Goal: Register for event/course

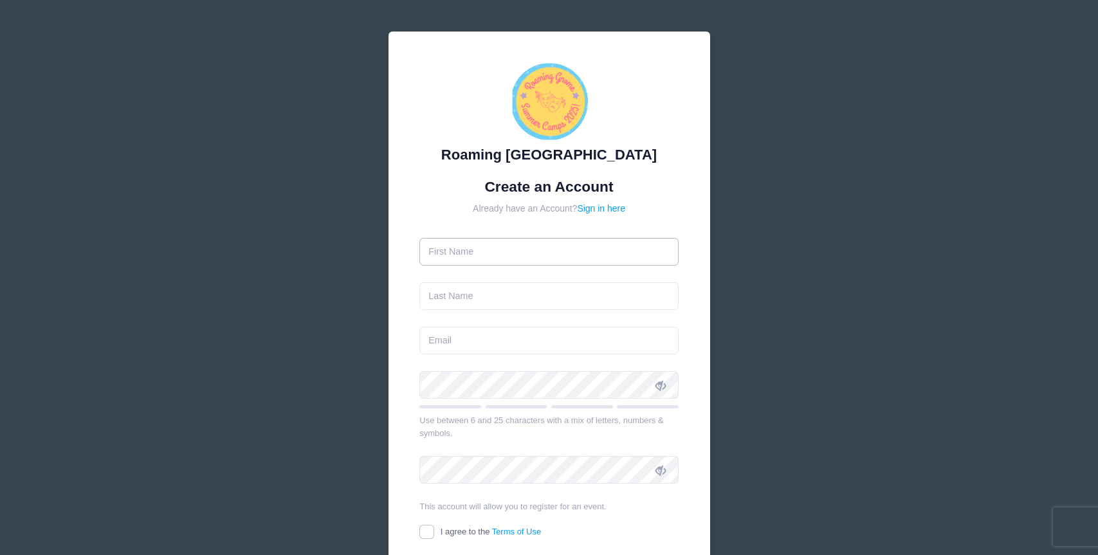
click at [500, 248] on input "text" at bounding box center [548, 252] width 259 height 28
type input "[PERSON_NAME]"
type input "[PERSON_NAME][EMAIL_ADDRESS][PERSON_NAME][DOMAIN_NAME]"
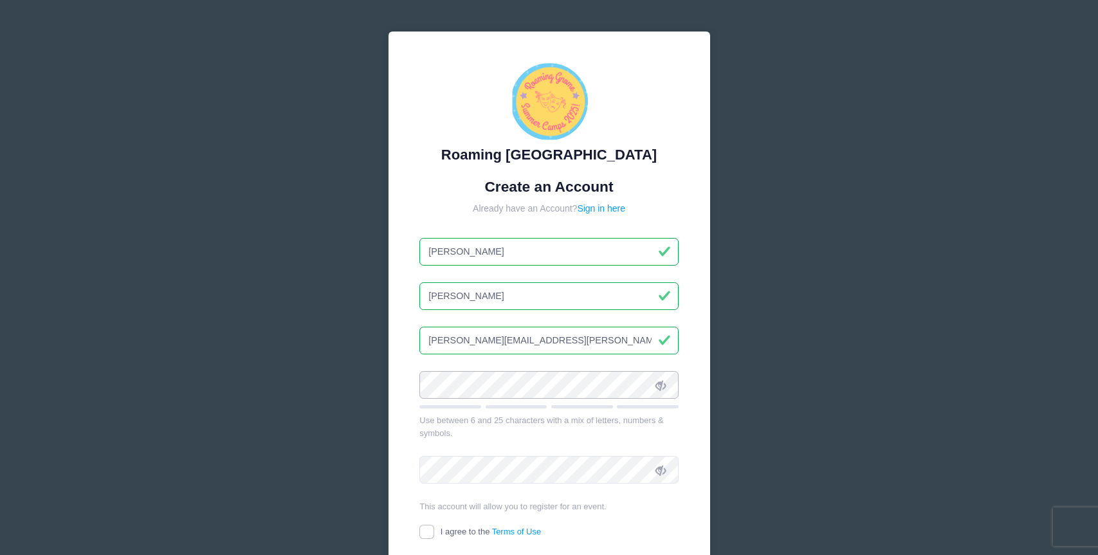
click at [394, 384] on div "Roaming [GEOGRAPHIC_DATA] Create an Account Already have an Account? Sign in he…" at bounding box center [549, 335] width 322 height 606
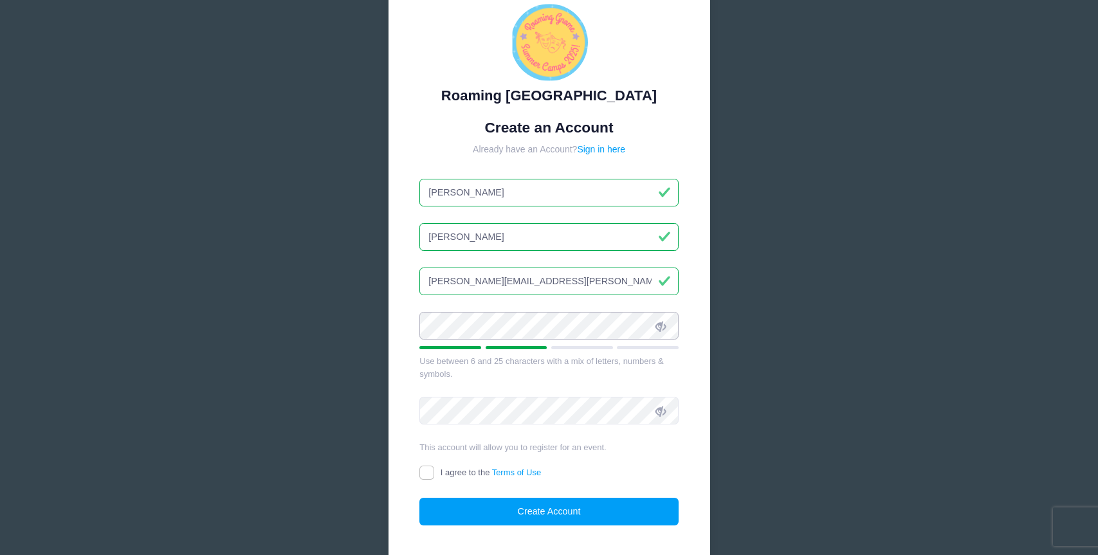
scroll to position [62, 0]
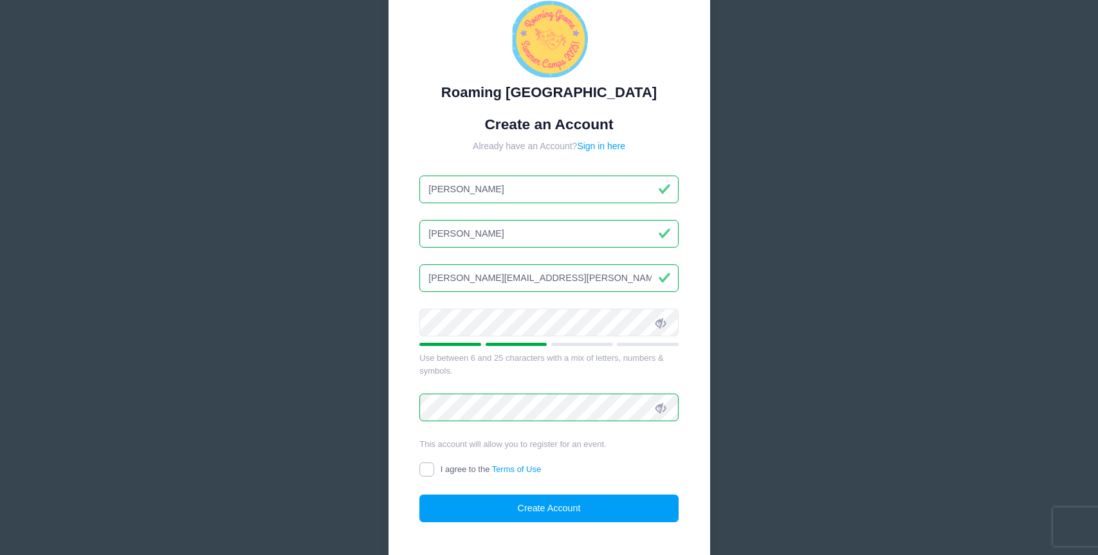
click at [430, 468] on input "I agree to the Terms of Use" at bounding box center [426, 469] width 15 height 15
checkbox input "true"
click at [432, 277] on input "[PERSON_NAME][EMAIL_ADDRESS][PERSON_NAME][DOMAIN_NAME]" at bounding box center [548, 278] width 259 height 28
type input "[PERSON_NAME][EMAIL_ADDRESS][PERSON_NAME][DOMAIN_NAME]"
click at [529, 505] on button "Create Account" at bounding box center [548, 509] width 259 height 28
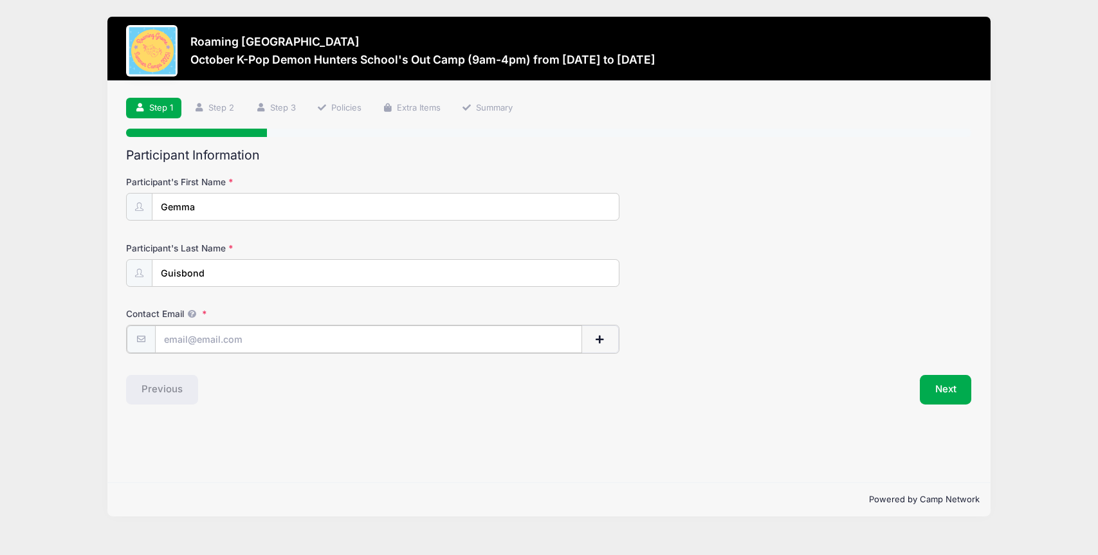
click at [347, 344] on input "Contact Email" at bounding box center [368, 339] width 427 height 28
type input "[PERSON_NAME][EMAIL_ADDRESS][PERSON_NAME][DOMAIN_NAME]"
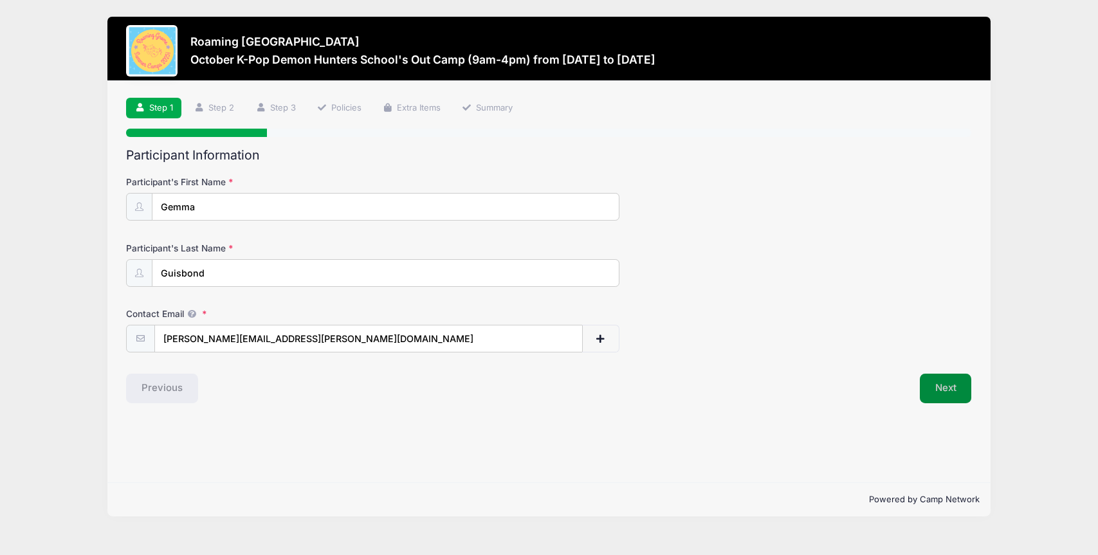
click at [956, 399] on button "Next" at bounding box center [946, 389] width 52 height 30
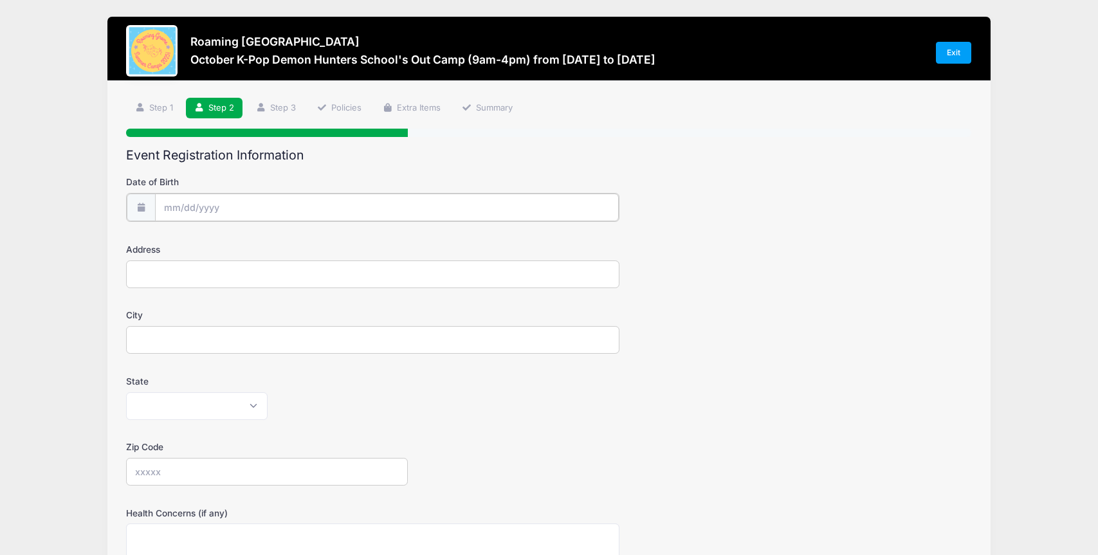
click at [220, 205] on input "Date of Birth" at bounding box center [387, 208] width 464 height 28
drag, startPoint x: 293, startPoint y: 241, endPoint x: 284, endPoint y: 241, distance: 9.0
click at [284, 241] on div "2025" at bounding box center [276, 241] width 42 height 19
click at [290, 250] on span at bounding box center [291, 246] width 9 height 10
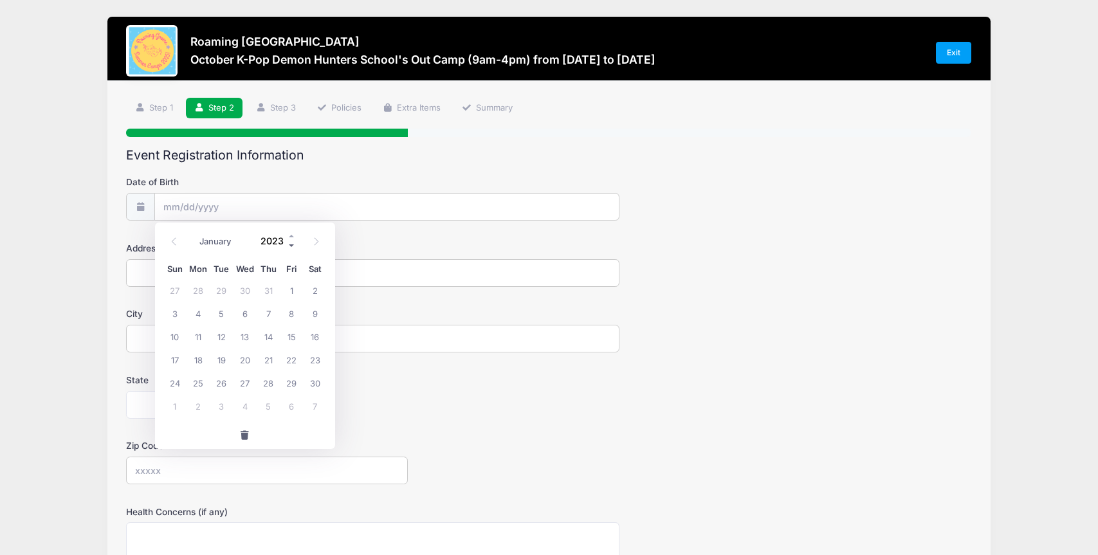
click at [290, 250] on span at bounding box center [291, 246] width 9 height 10
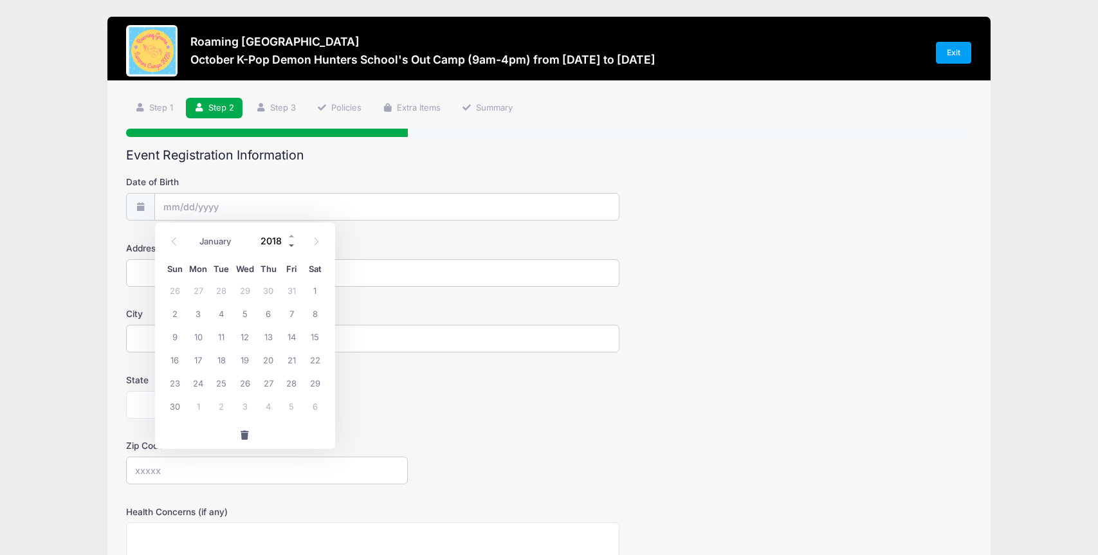
click at [290, 250] on span at bounding box center [291, 246] width 9 height 10
type input "2017"
click at [172, 337] on span "10" at bounding box center [174, 336] width 23 height 23
type input "09/10/2017"
click at [172, 271] on input "Address" at bounding box center [372, 273] width 493 height 28
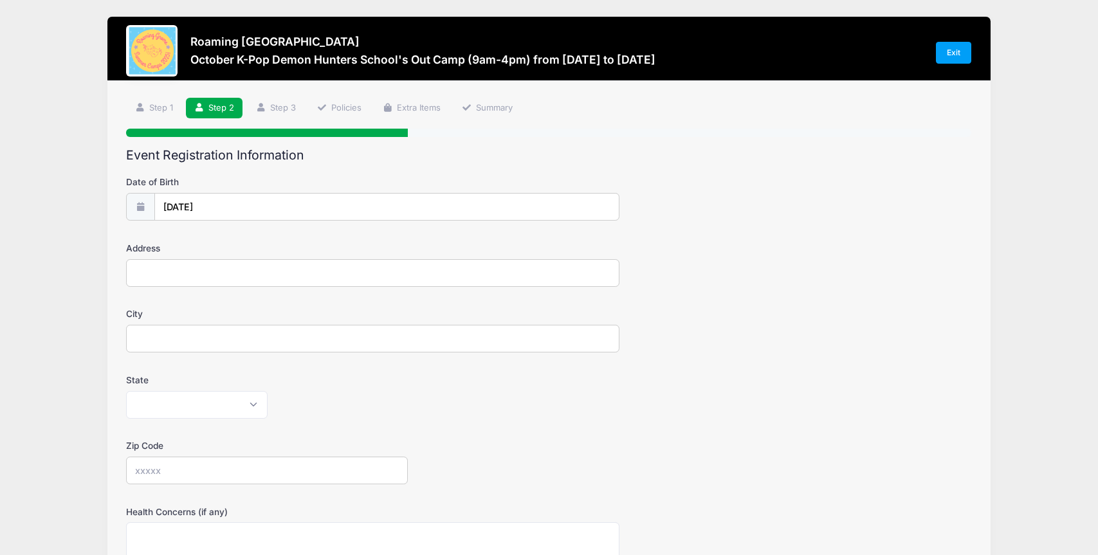
type input "9206 East 35th Avenue"
type input "Denver"
select select "CO"
type input "80238"
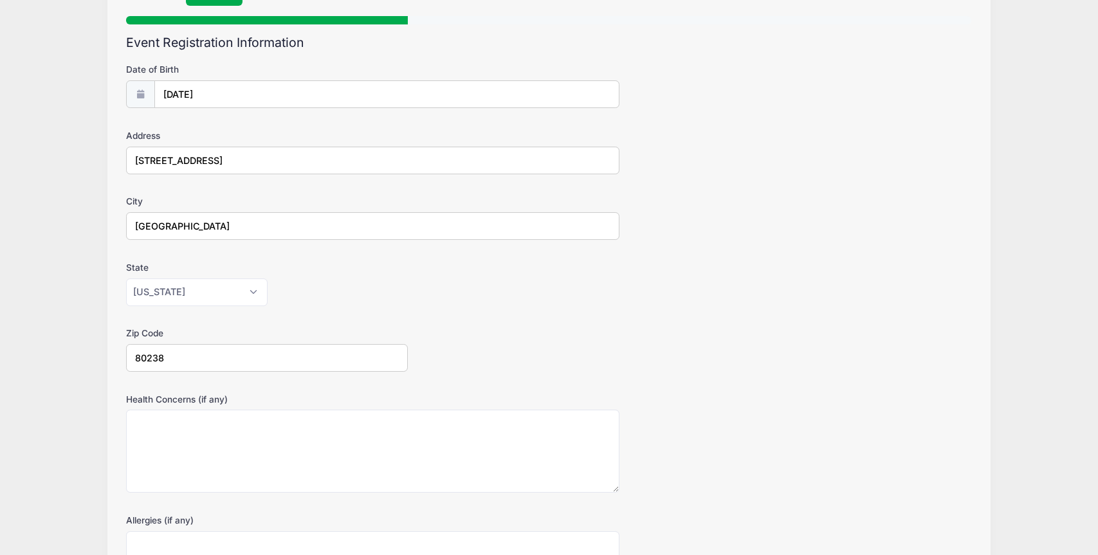
scroll to position [289, 0]
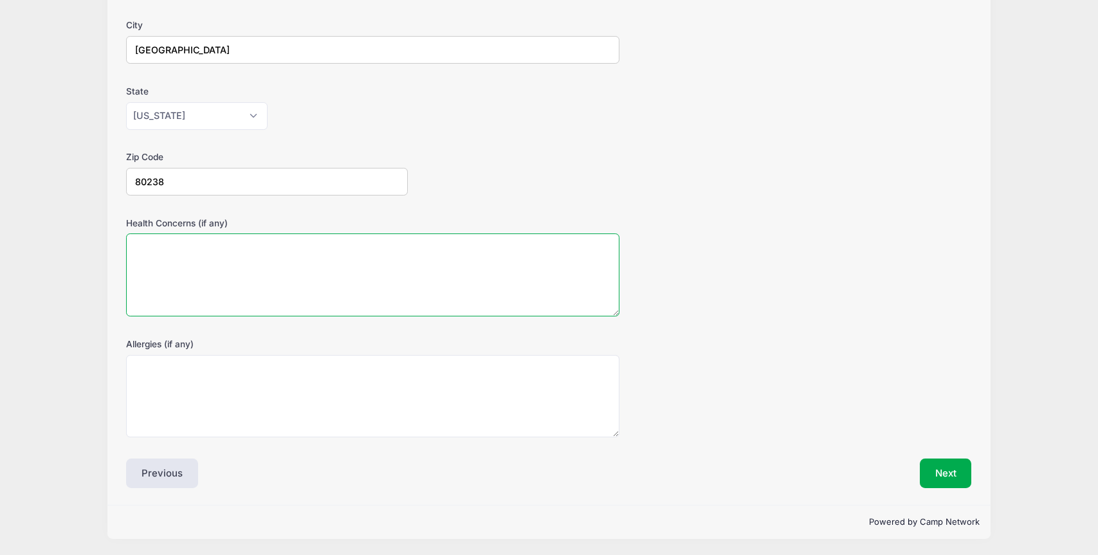
click at [237, 265] on textarea "Health Concerns (if any)" at bounding box center [372, 274] width 493 height 83
type textarea "Celiac Disease- follows a gluten-free diet"
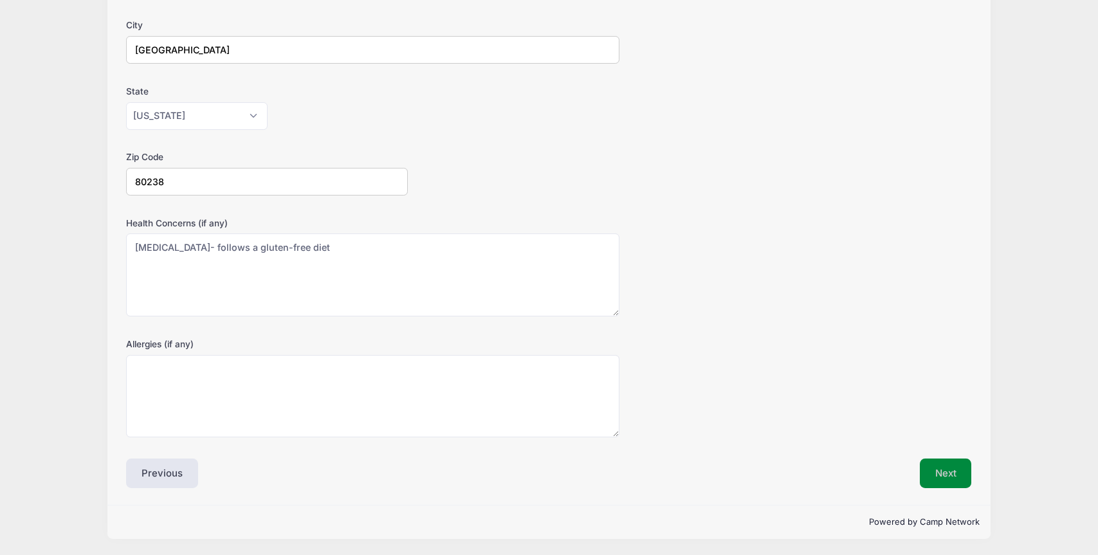
click at [933, 487] on button "Next" at bounding box center [946, 474] width 52 height 30
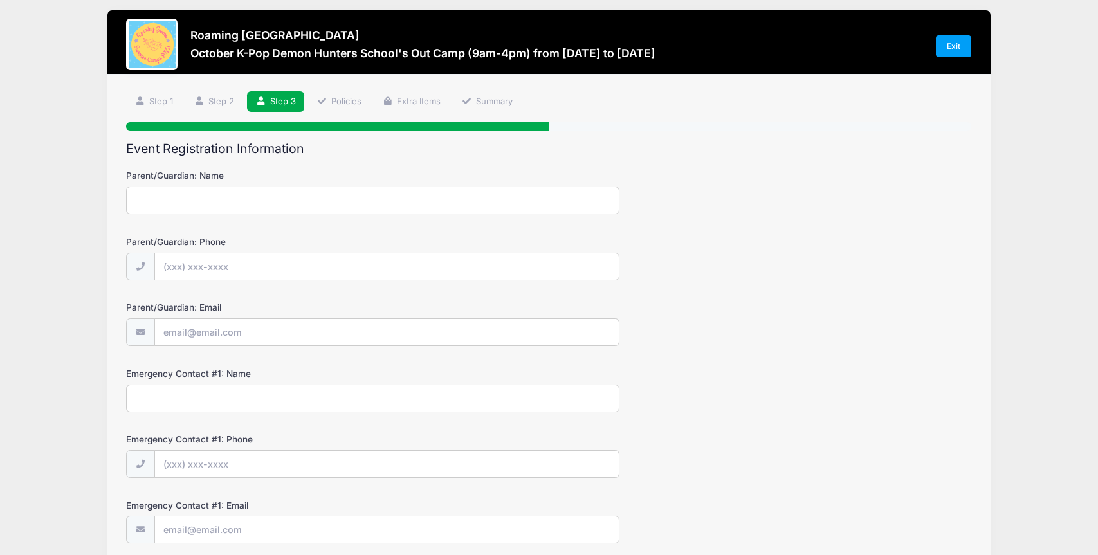
scroll to position [0, 0]
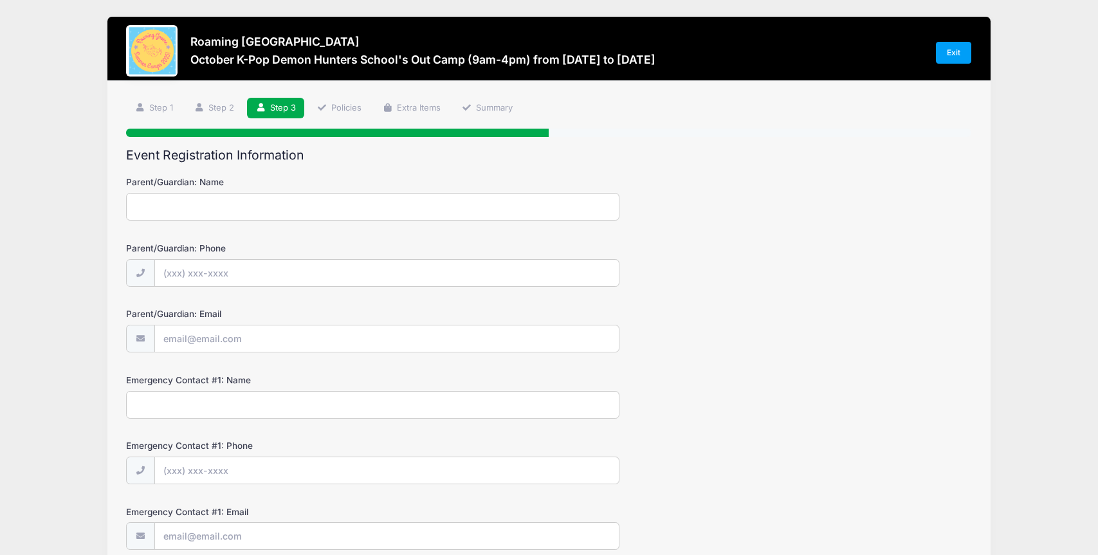
click at [277, 206] on input "Parent/Guardian: Name" at bounding box center [372, 207] width 493 height 28
type input "Kimberly OHara"
type input "(412) 855-1375"
type input "[PERSON_NAME][EMAIL_ADDRESS][PERSON_NAME][DOMAIN_NAME]"
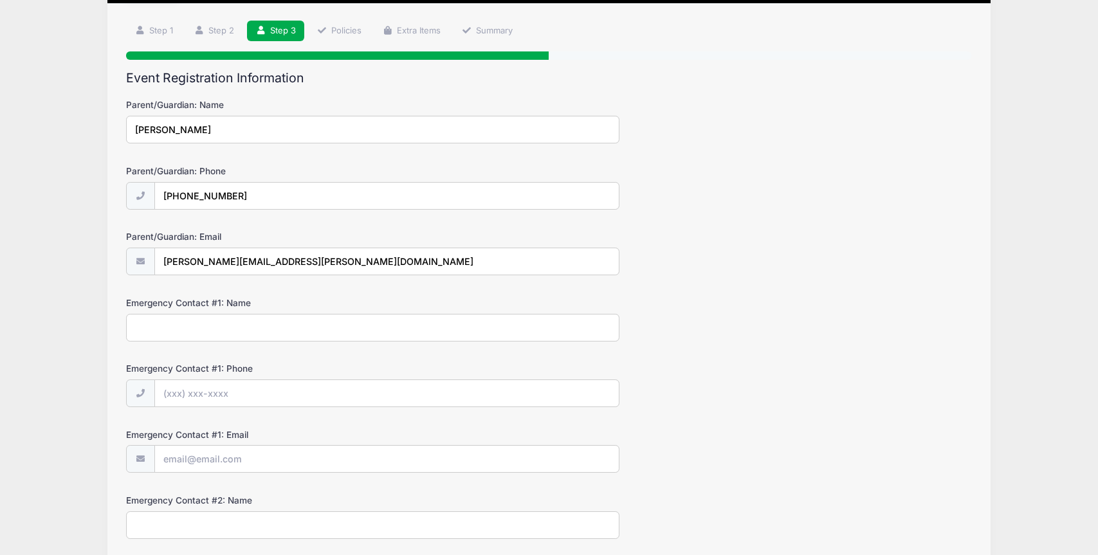
scroll to position [93, 0]
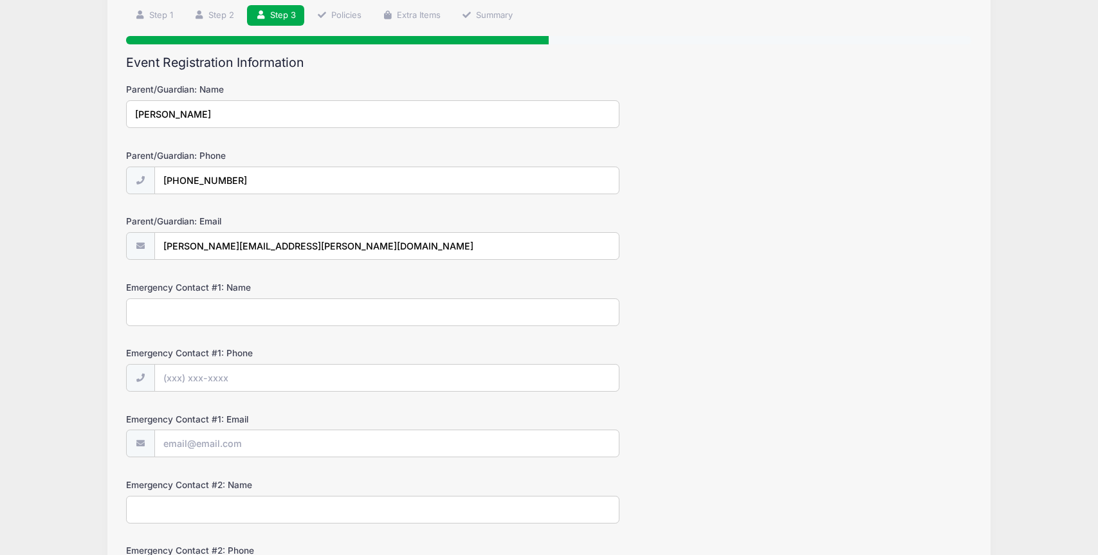
click at [208, 307] on input "Emergency Contact #1: Name" at bounding box center [372, 312] width 493 height 28
type input "Kimberly OHara"
type input "(412) 855-1375"
type input "[PERSON_NAME][EMAIL_ADDRESS][PERSON_NAME][DOMAIN_NAME]"
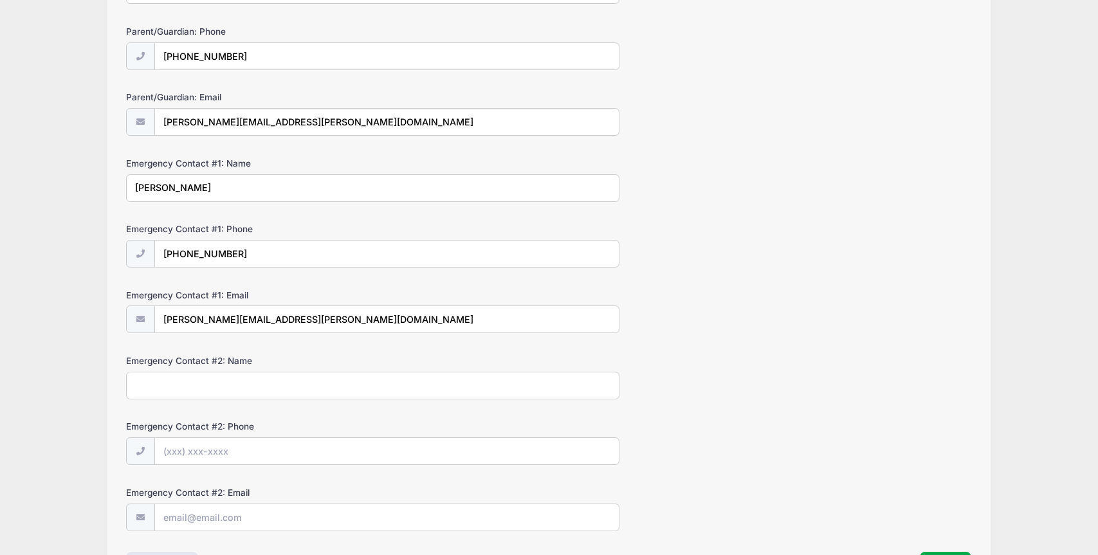
scroll to position [220, 0]
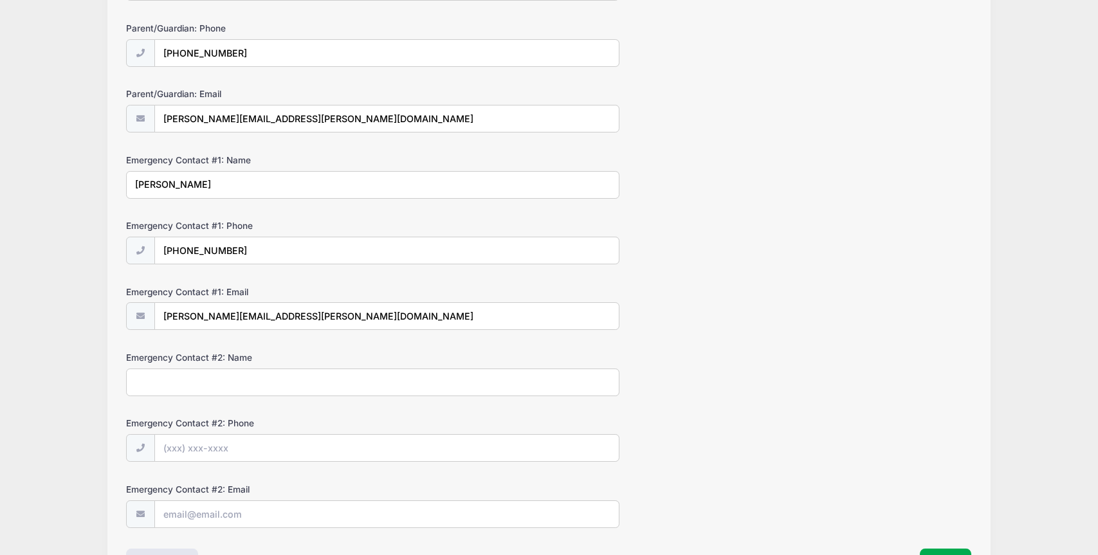
click at [196, 381] on input "Emergency Contact #2: Name" at bounding box center [372, 383] width 493 height 28
type input "Daniel Guisbond"
click at [185, 447] on input "Emergency Contact #2: Phone" at bounding box center [387, 449] width 464 height 28
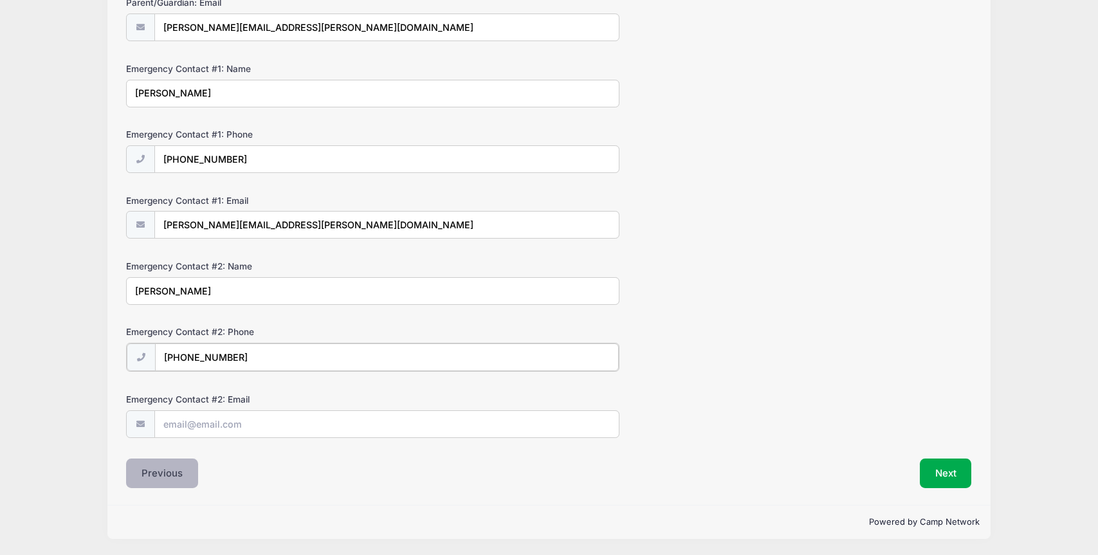
type input "(607) 280-3264"
click at [373, 426] on input "Emergency Contact #2: Email" at bounding box center [387, 425] width 464 height 28
type input "daniel.guisbond@gmail.com"
click at [938, 484] on button "Next" at bounding box center [946, 474] width 52 height 30
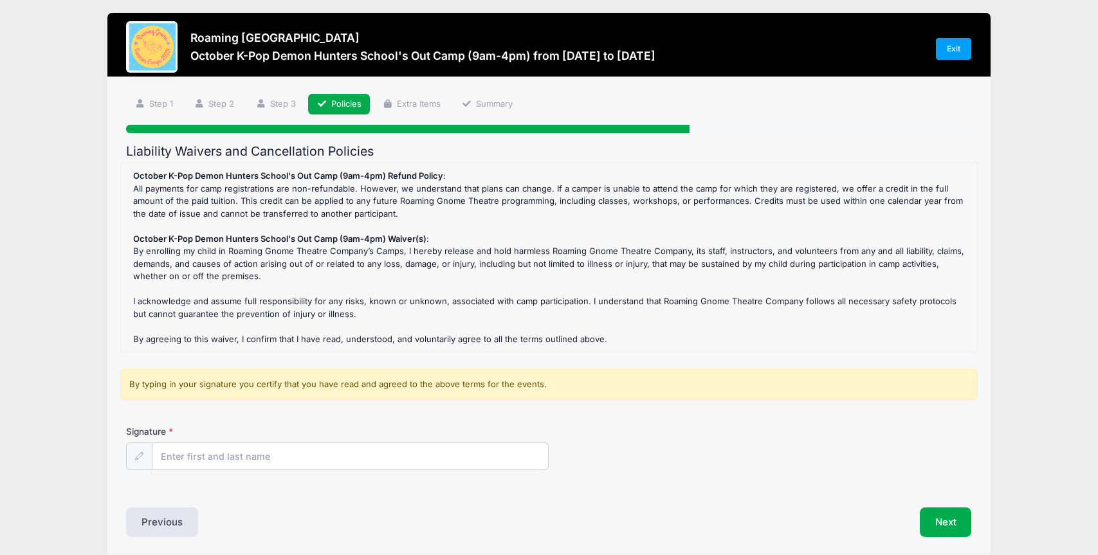
scroll to position [0, 0]
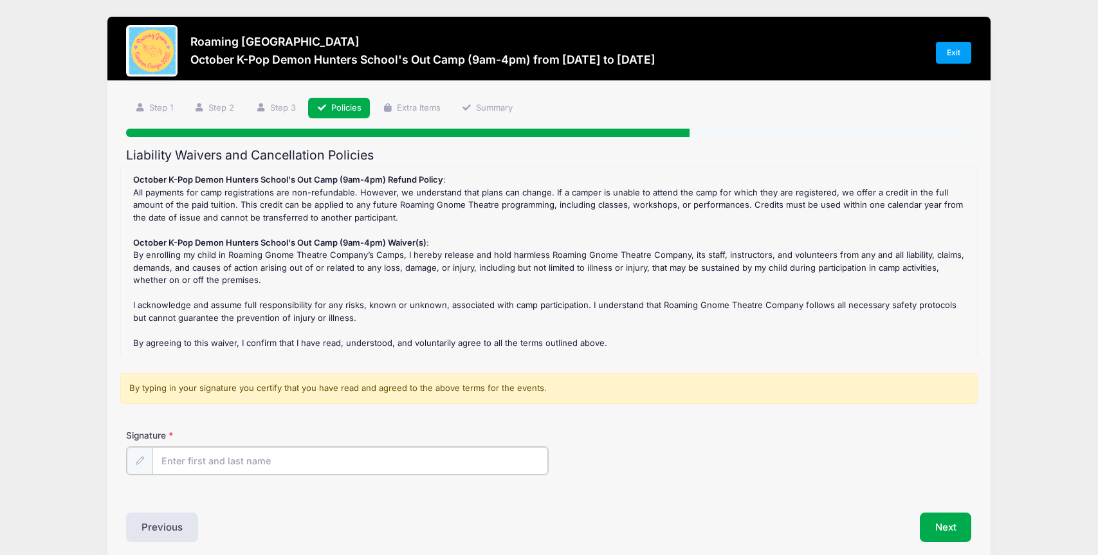
click at [222, 471] on input "Signature" at bounding box center [350, 461] width 396 height 28
type input "Kimberly O'Hara"
click at [950, 536] on button "Next" at bounding box center [946, 526] width 52 height 30
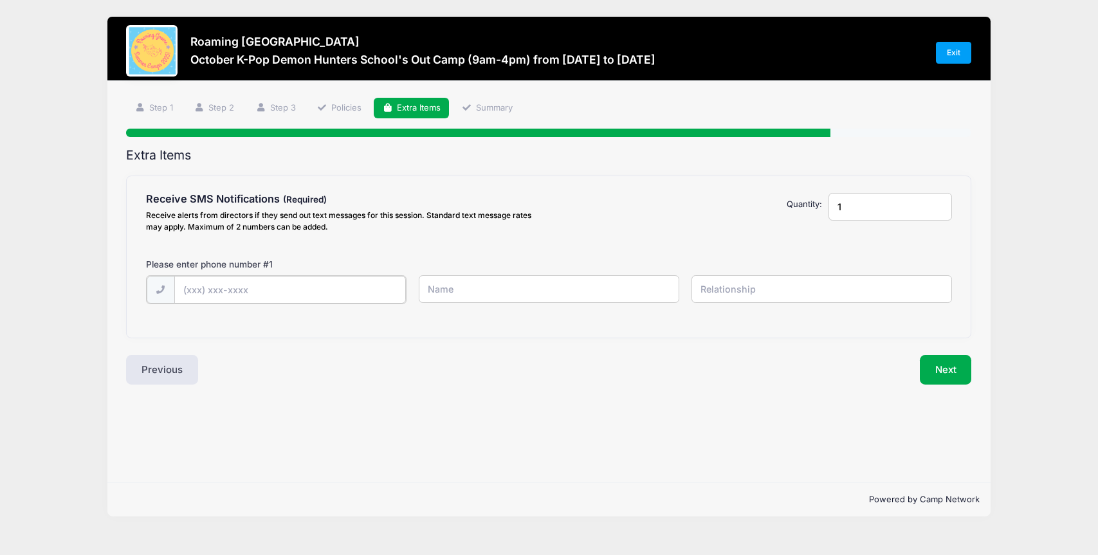
click at [289, 291] on input "text" at bounding box center [290, 290] width 232 height 28
type input "(412) 855-1375"
type input "Kimberly OHara"
click at [706, 298] on input "text" at bounding box center [821, 289] width 260 height 28
type input "Mother"
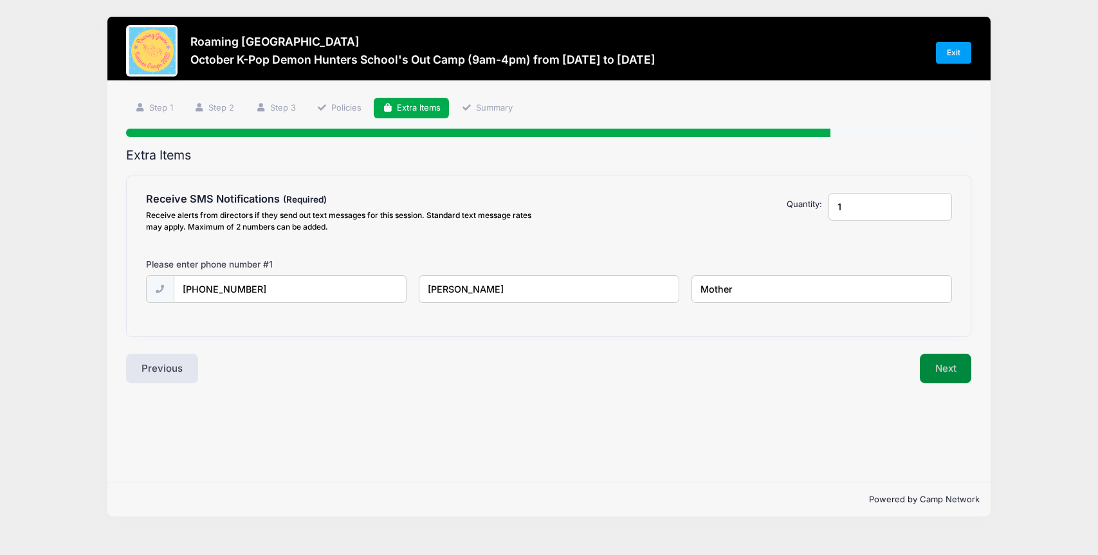
click at [944, 366] on button "Next" at bounding box center [946, 369] width 52 height 30
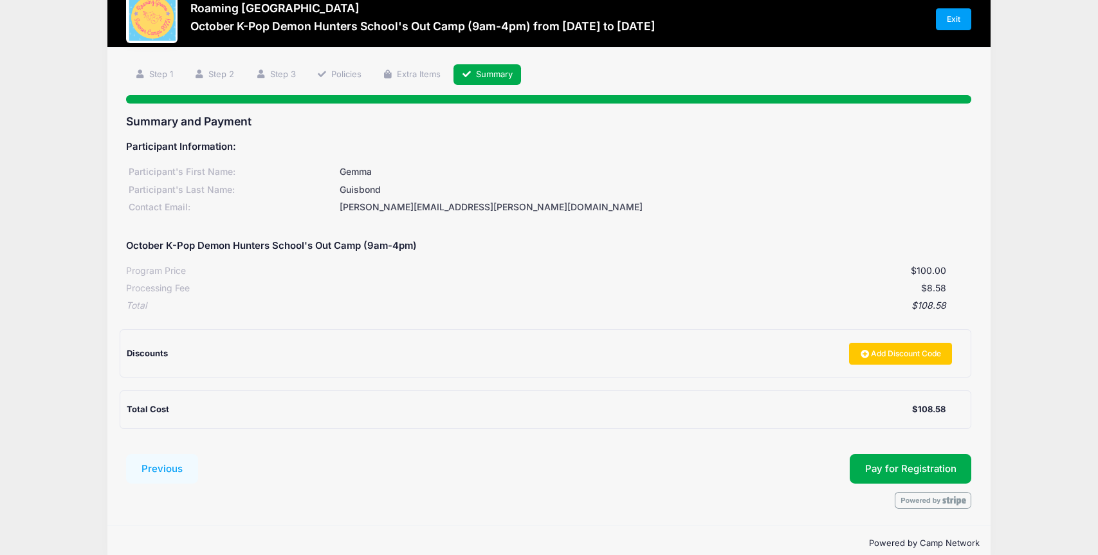
scroll to position [55, 0]
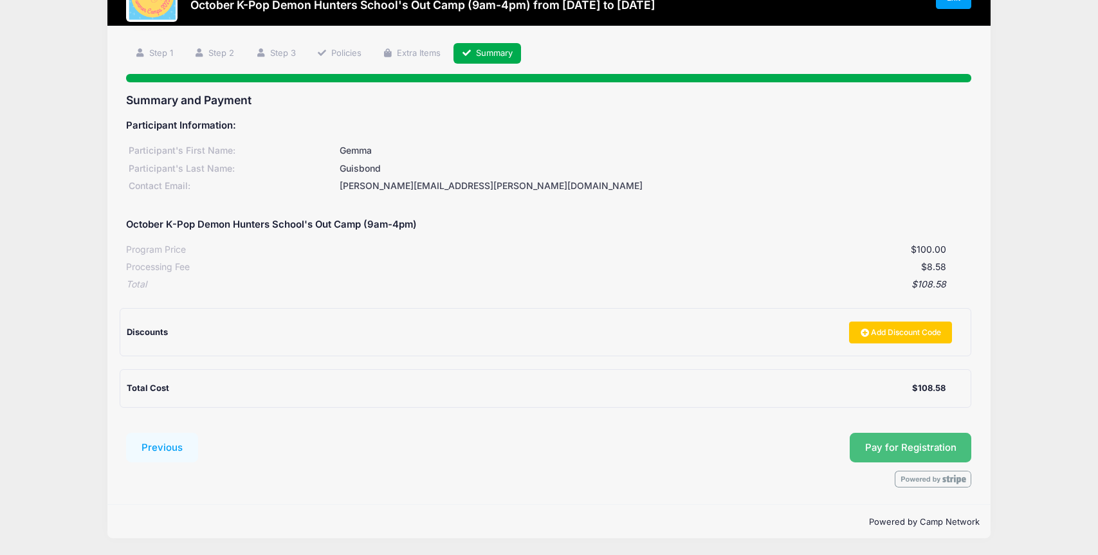
click at [879, 446] on button "Pay for Registration" at bounding box center [911, 448] width 122 height 30
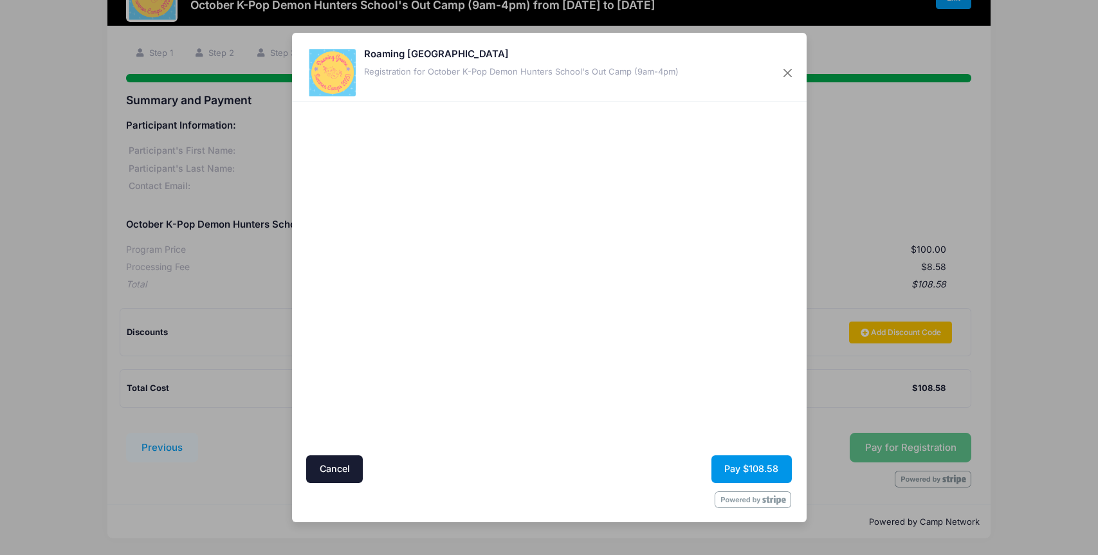
click at [741, 468] on button "Pay $108.58" at bounding box center [751, 469] width 80 height 28
